Goal: Transaction & Acquisition: Purchase product/service

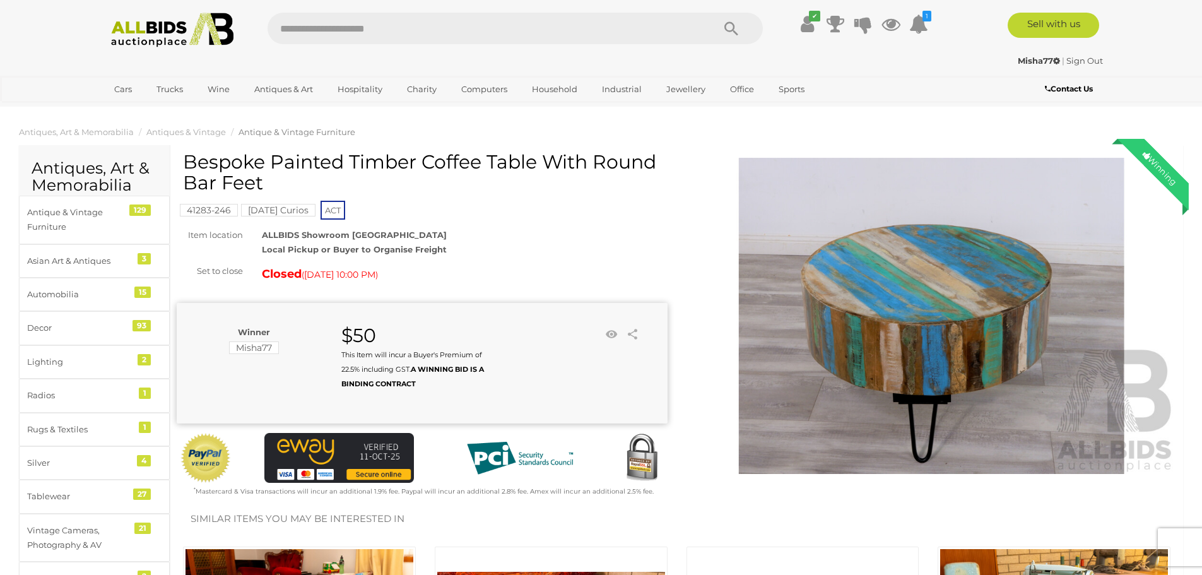
click at [203, 30] on img at bounding box center [172, 30] width 137 height 35
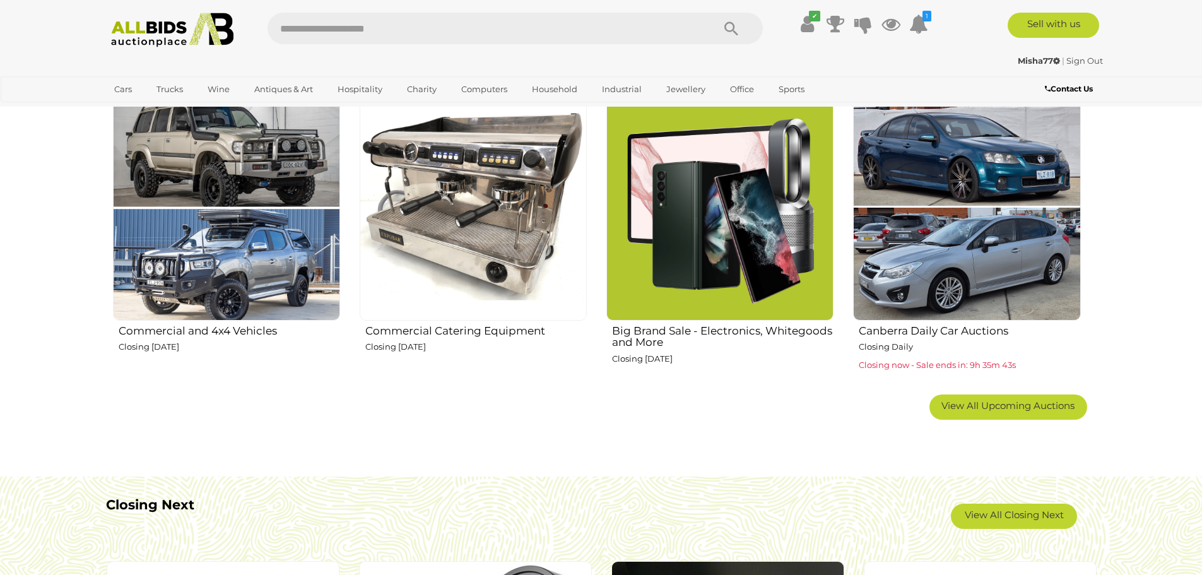
scroll to position [820, 0]
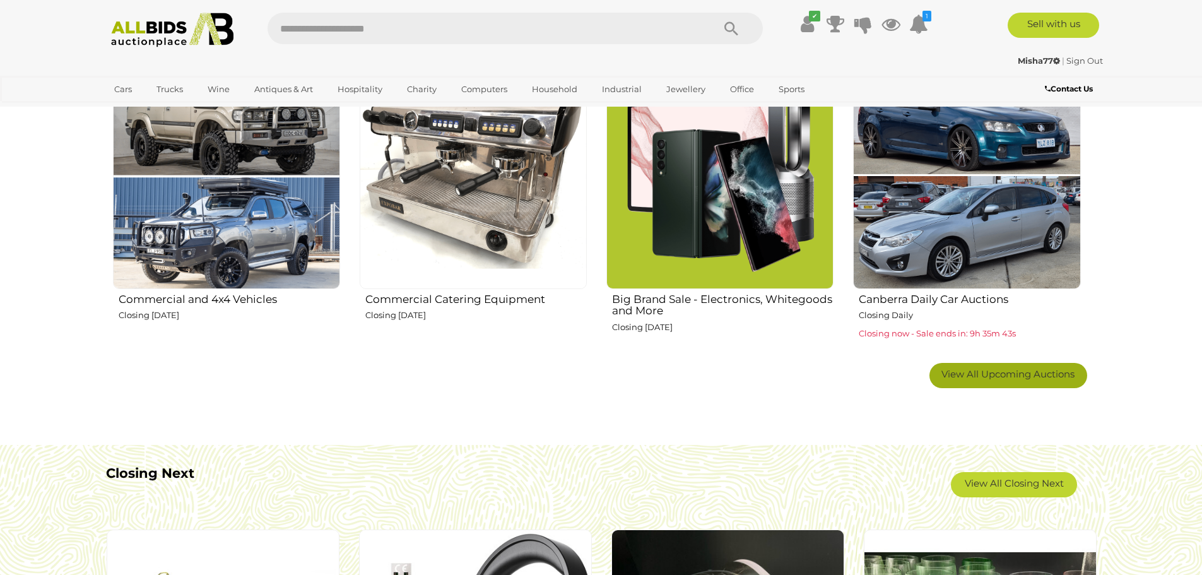
click at [1043, 382] on link "View All Upcoming Auctions" at bounding box center [1009, 375] width 158 height 25
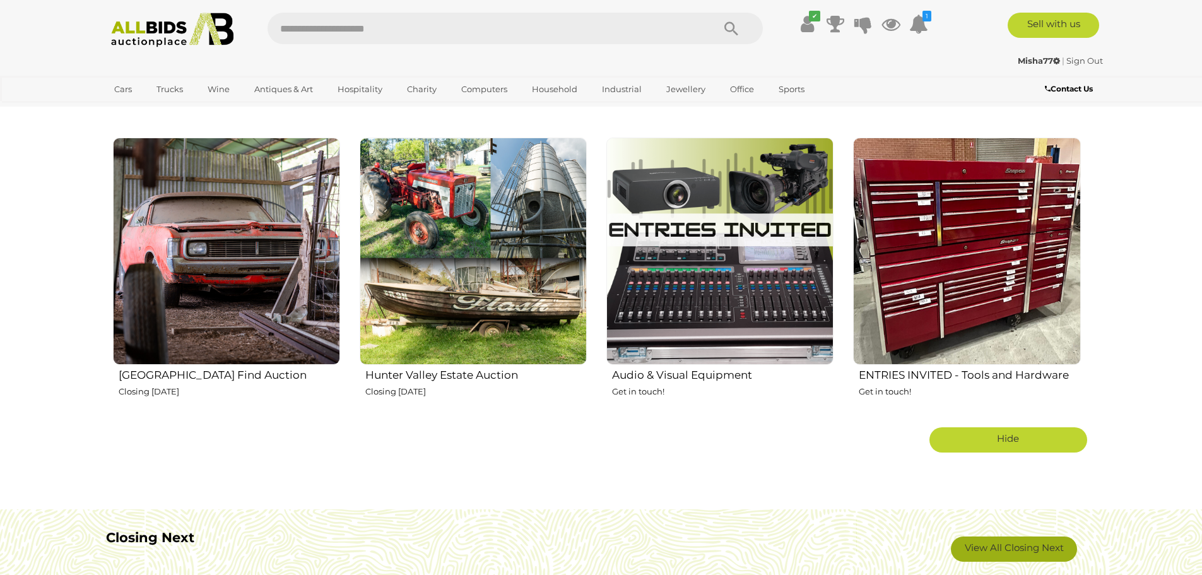
scroll to position [2398, 0]
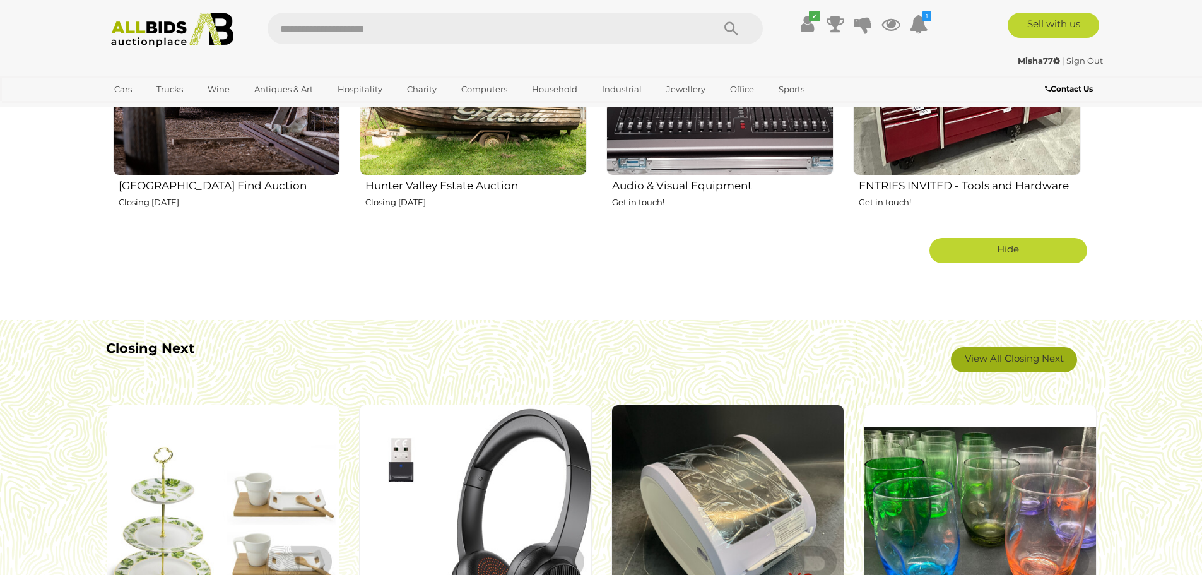
click at [1016, 358] on link "View All Closing Next" at bounding box center [1014, 359] width 126 height 25
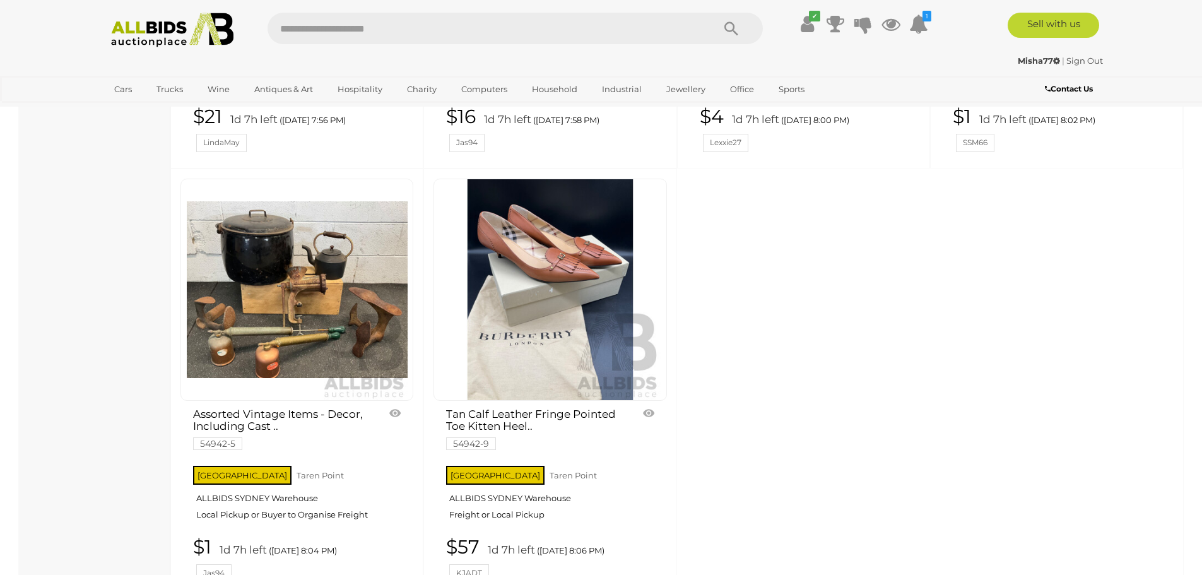
scroll to position [3471, 0]
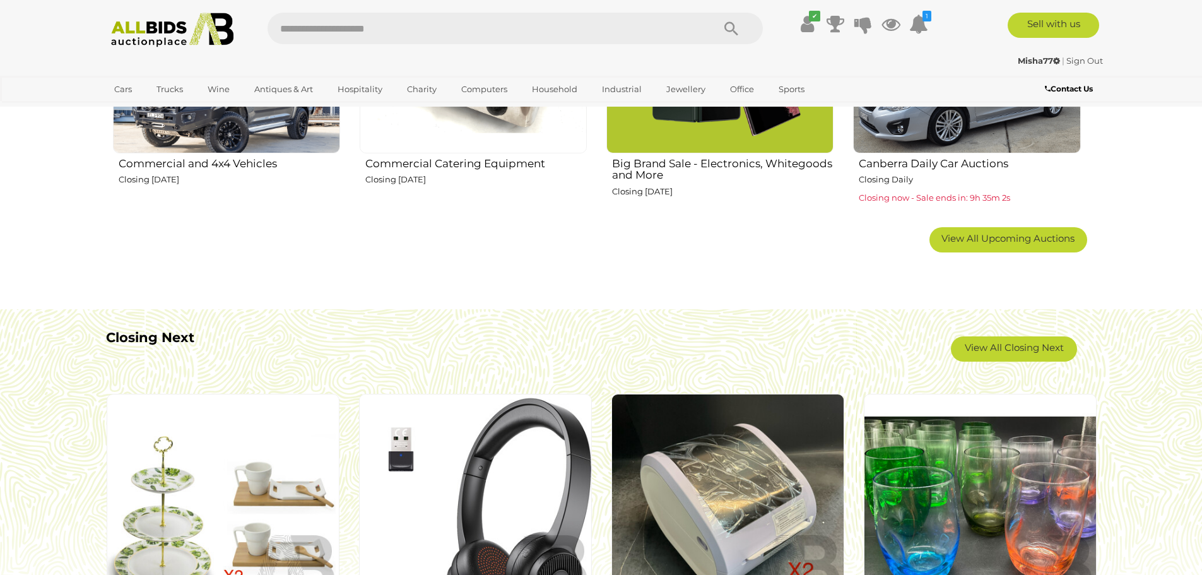
scroll to position [947, 0]
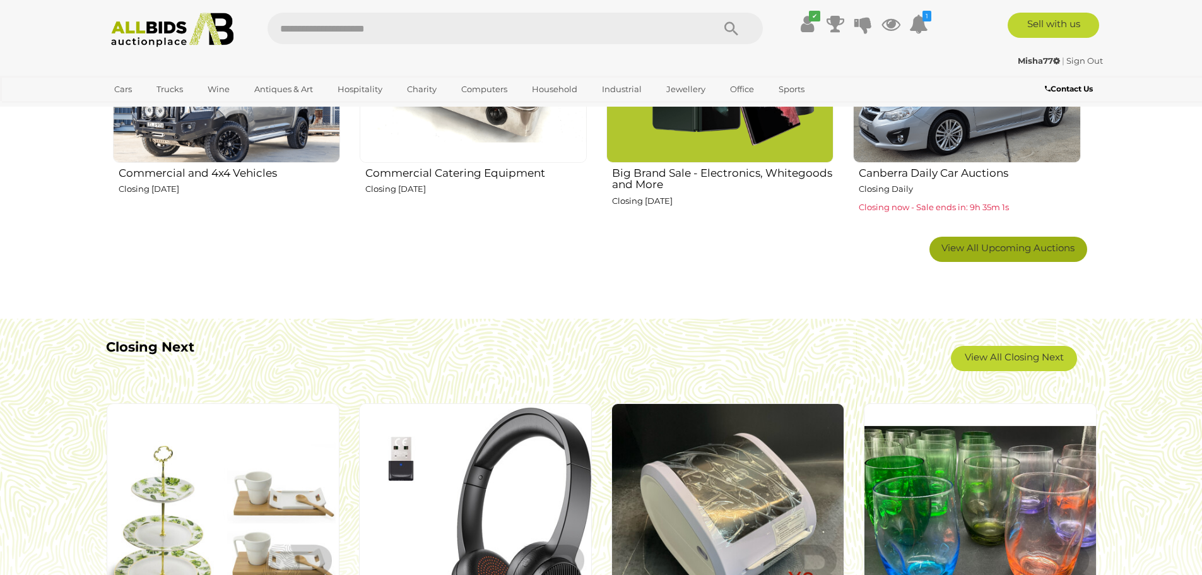
click at [1007, 241] on link "View All Upcoming Auctions" at bounding box center [1009, 249] width 158 height 25
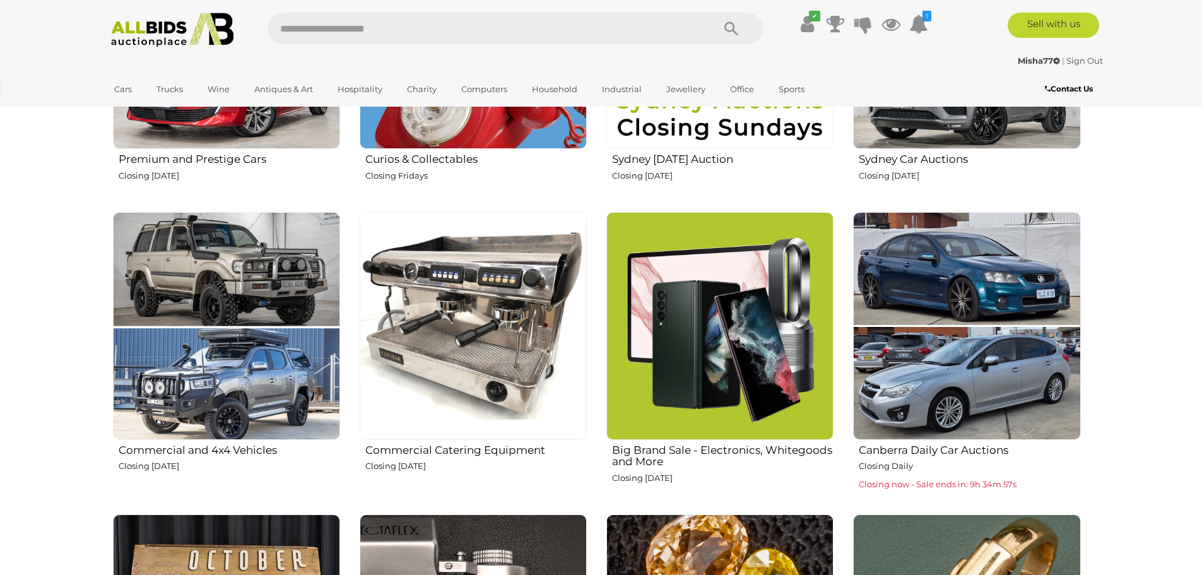
scroll to position [631, 0]
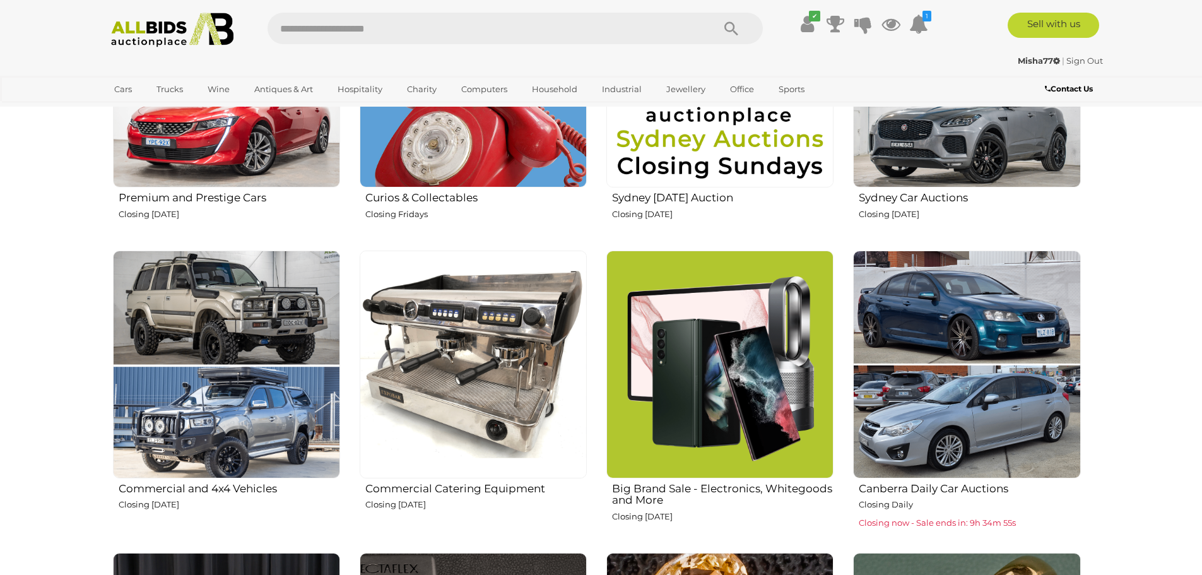
click at [167, 325] on img at bounding box center [226, 364] width 227 height 227
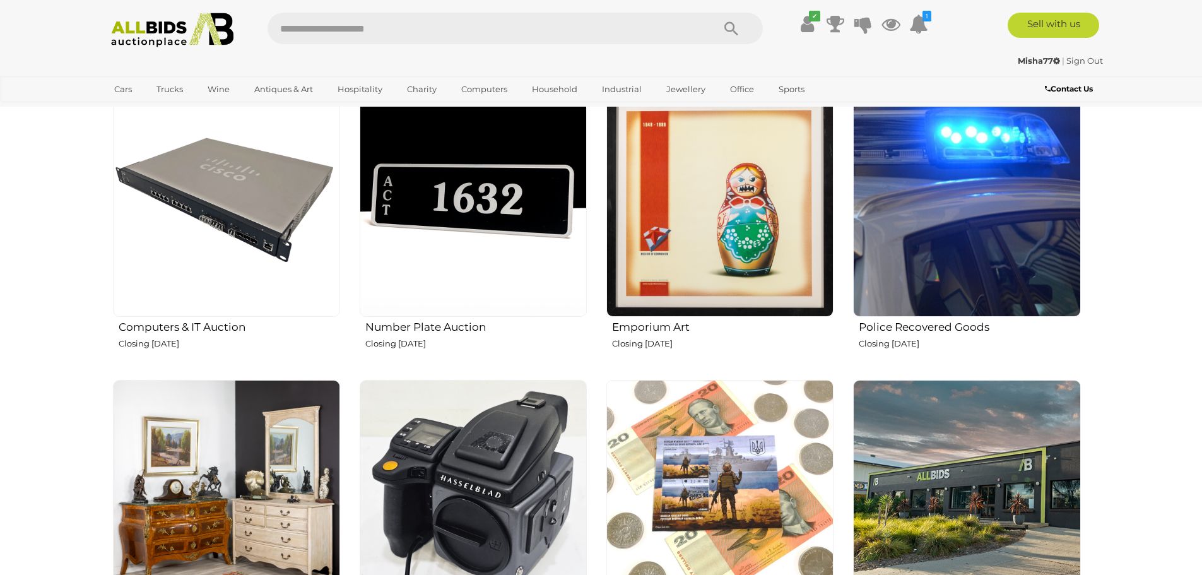
scroll to position [1388, 0]
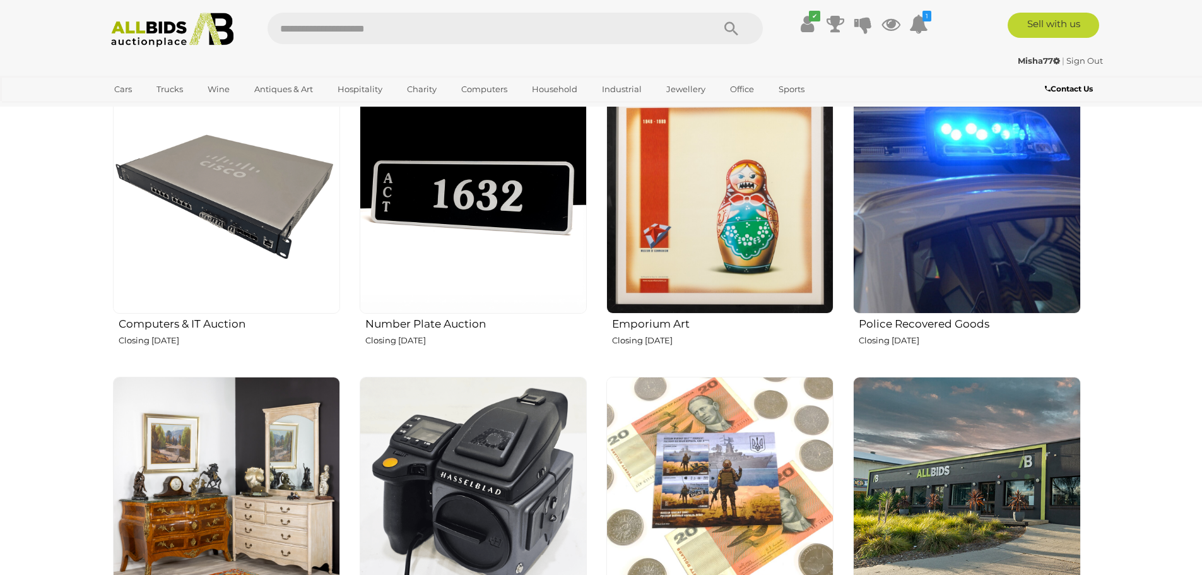
click at [954, 290] on img at bounding box center [966, 199] width 227 height 227
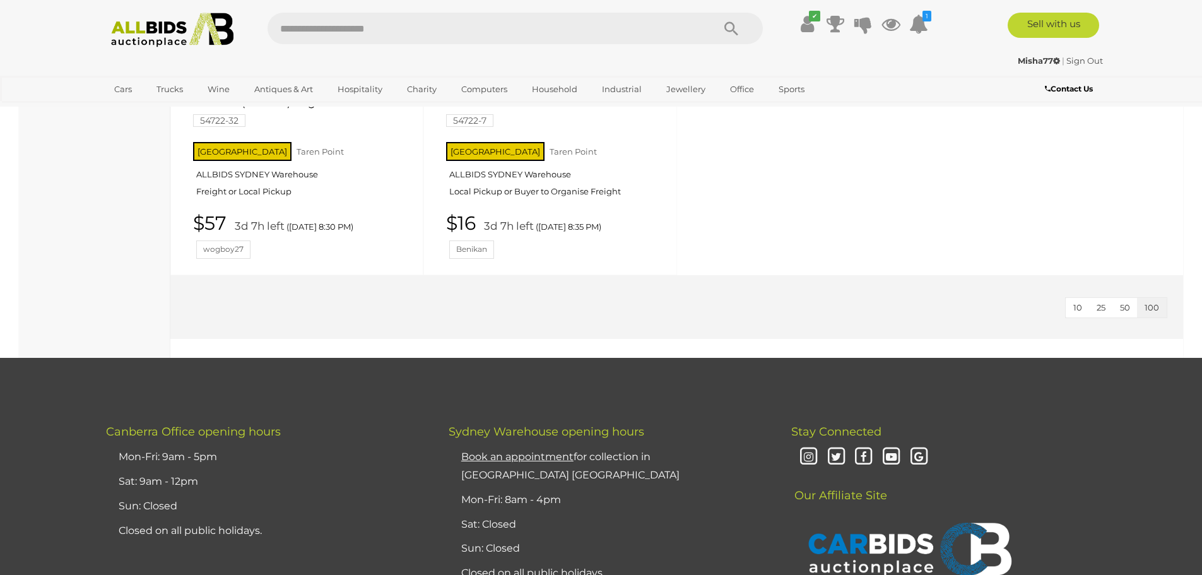
scroll to position [2587, 0]
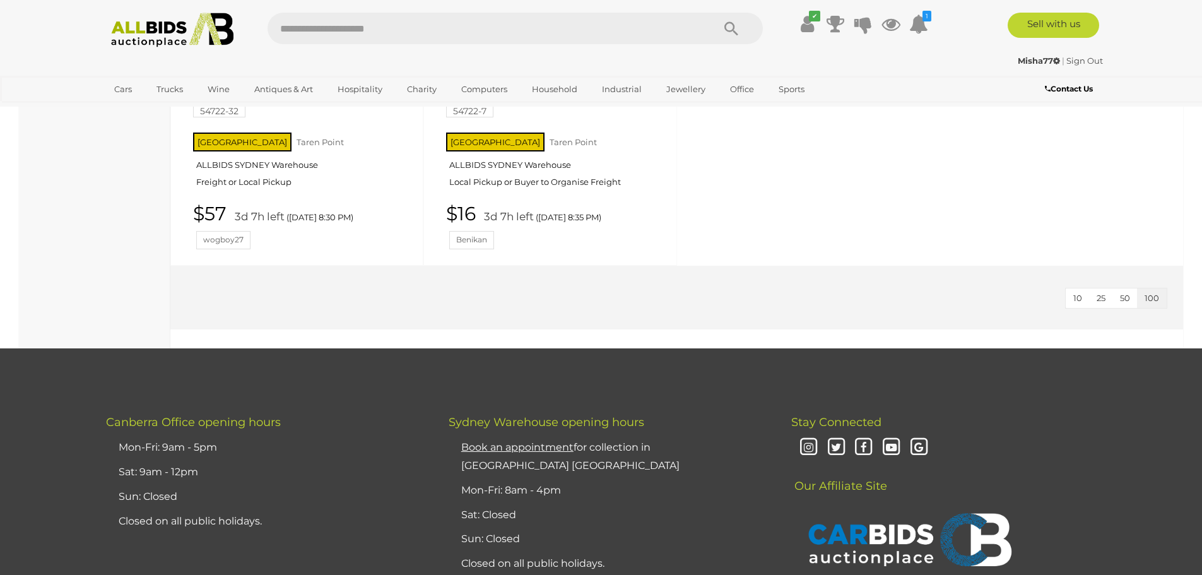
drag, startPoint x: 953, startPoint y: 298, endPoint x: 956, endPoint y: 282, distance: 16.1
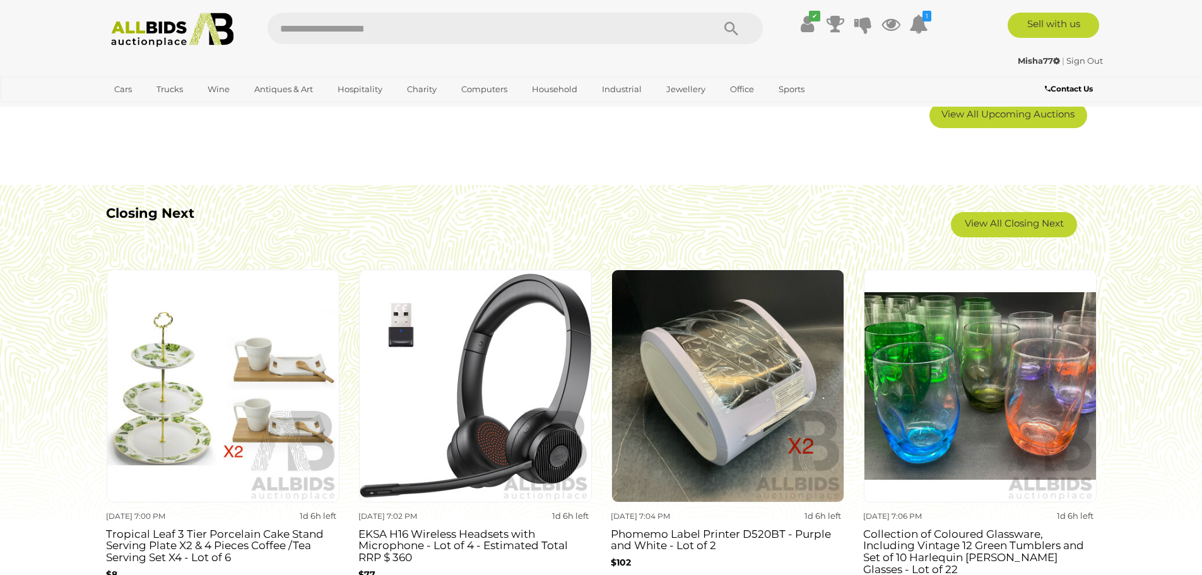
scroll to position [1073, 0]
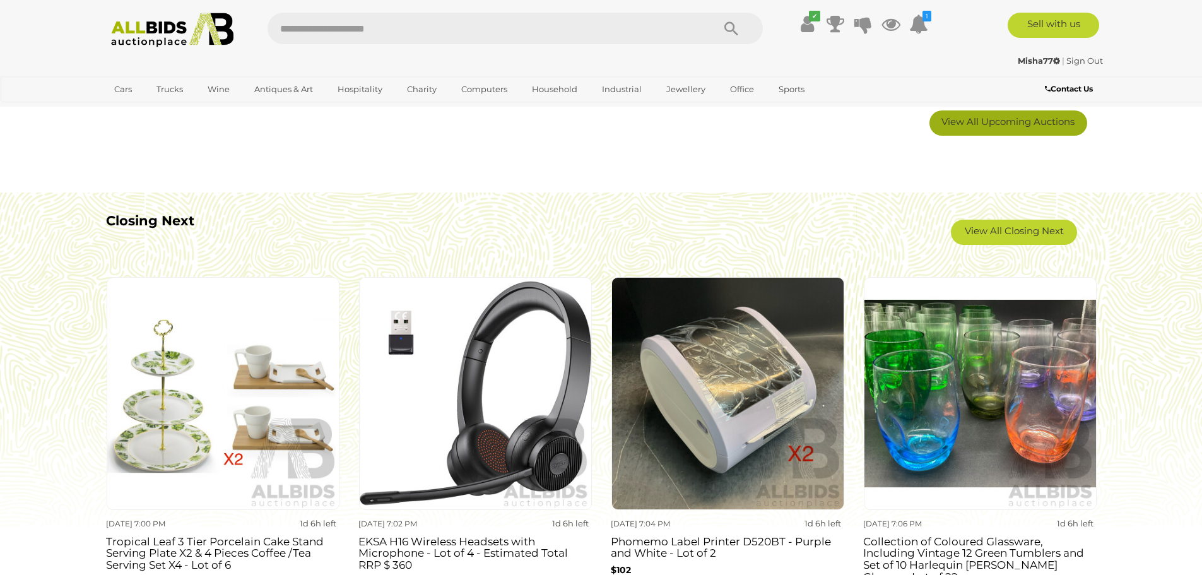
click at [977, 115] on link "View All Upcoming Auctions" at bounding box center [1009, 122] width 158 height 25
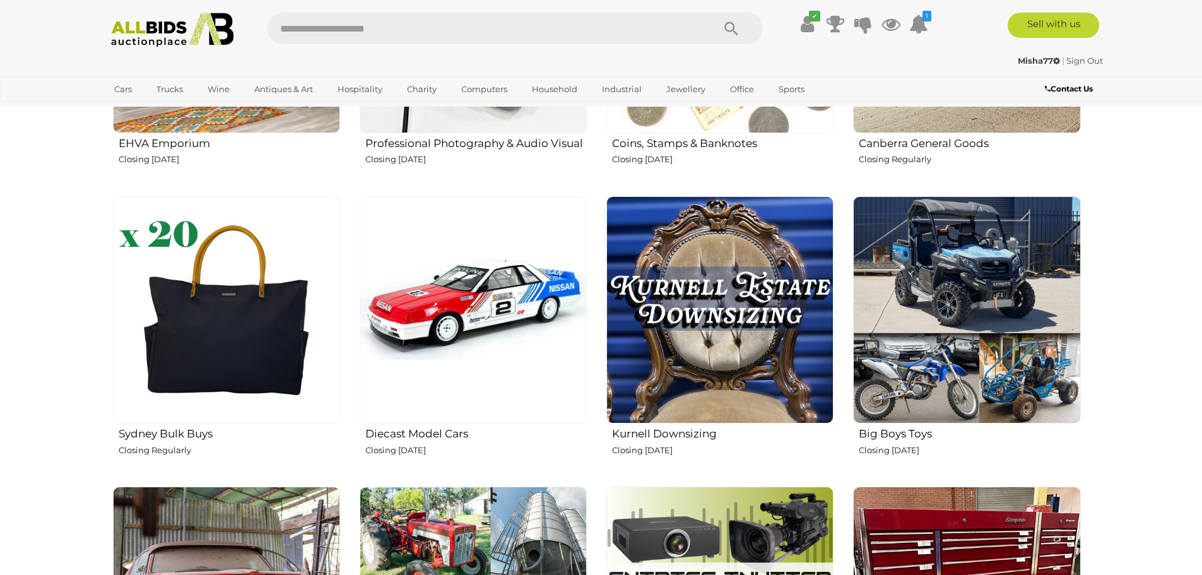
scroll to position [1893, 0]
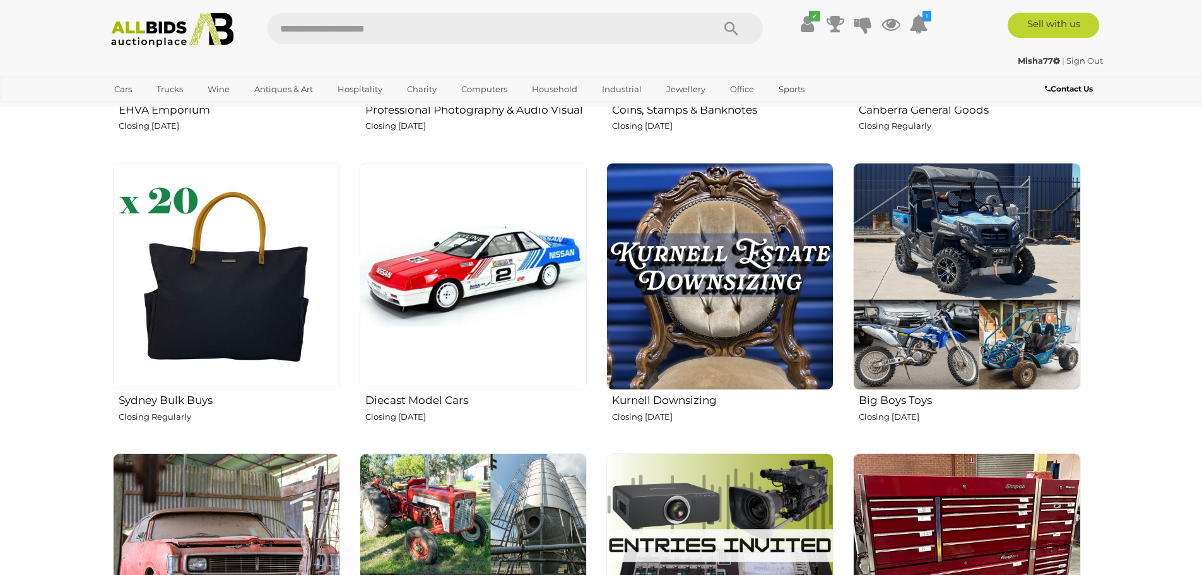
click at [546, 353] on img at bounding box center [473, 276] width 227 height 227
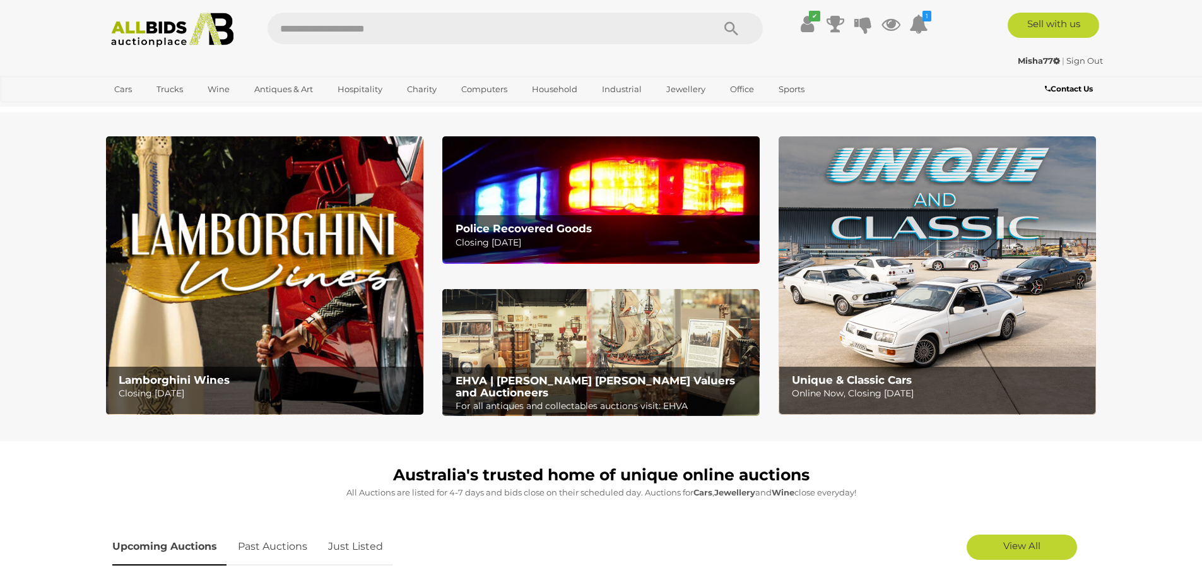
scroll to position [1893, 0]
